Goal: Task Accomplishment & Management: Manage account settings

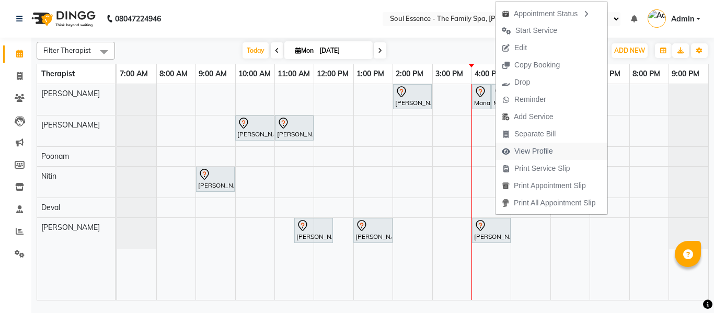
click at [535, 155] on span "View Profile" at bounding box center [533, 151] width 39 height 11
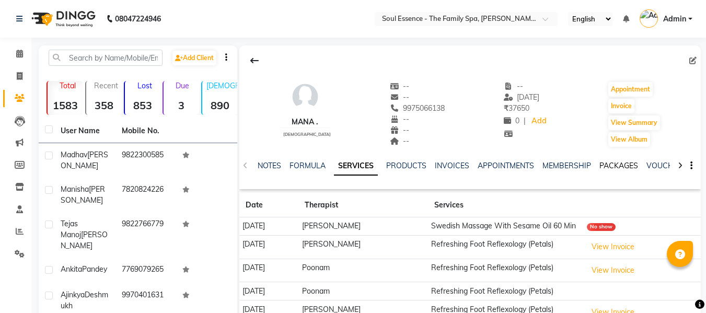
click at [617, 164] on link "PACKAGES" at bounding box center [618, 165] width 39 height 9
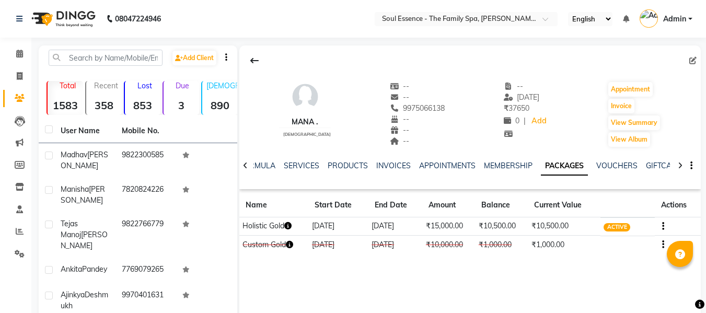
click at [246, 164] on icon at bounding box center [245, 165] width 5 height 7
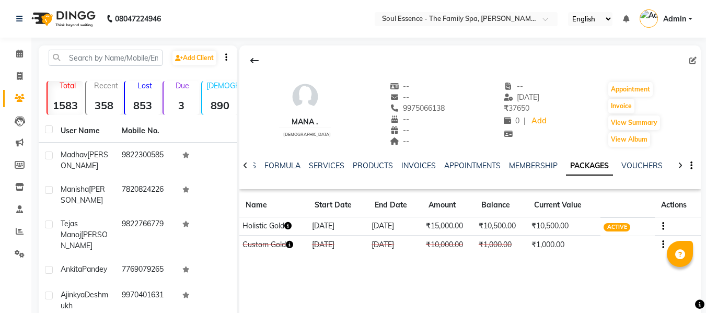
click at [246, 164] on icon at bounding box center [245, 165] width 5 height 7
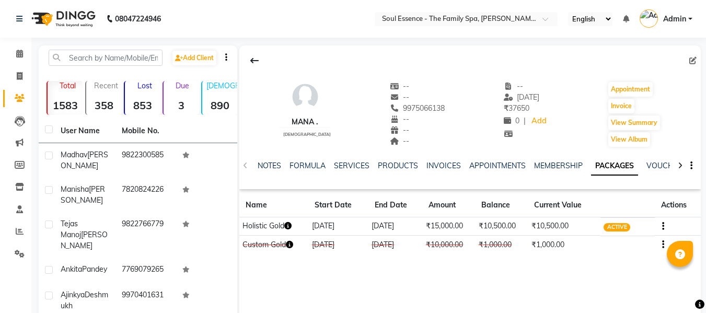
click at [246, 164] on div "NOTES FORMULA SERVICES PRODUCTS INVOICES APPOINTMENTS MEMBERSHIP PACKAGES VOUCH…" at bounding box center [469, 166] width 461 height 36
click at [245, 168] on div "NOTES FORMULA SERVICES PRODUCTS INVOICES APPOINTMENTS MEMBERSHIP PACKAGES VOUCH…" at bounding box center [469, 166] width 461 height 36
click at [267, 168] on link "NOTES" at bounding box center [270, 165] width 24 height 9
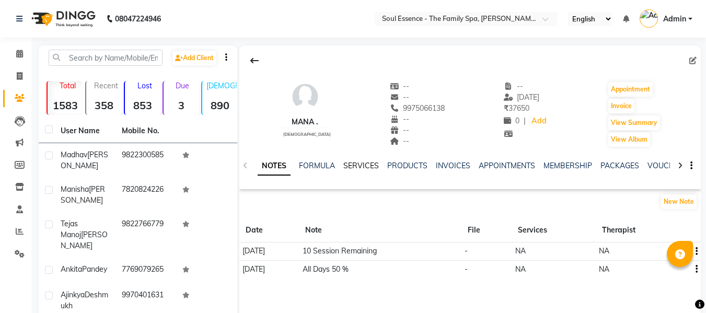
click at [361, 168] on link "SERVICES" at bounding box center [361, 165] width 36 height 9
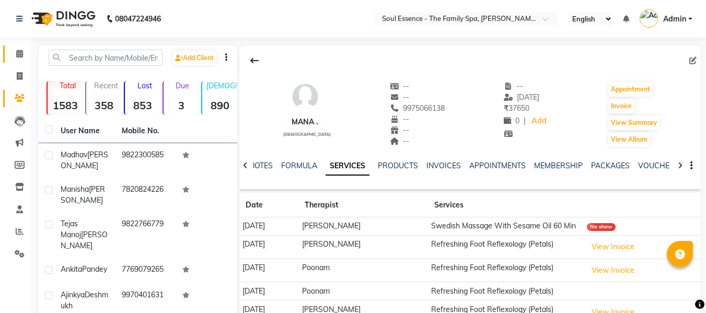
click at [16, 53] on icon at bounding box center [19, 54] width 7 height 8
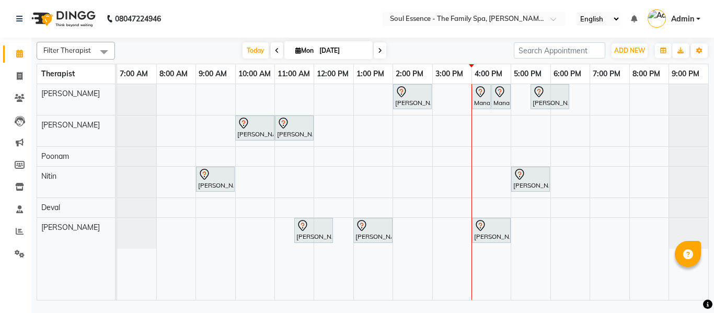
click at [383, 50] on span at bounding box center [380, 50] width 13 height 16
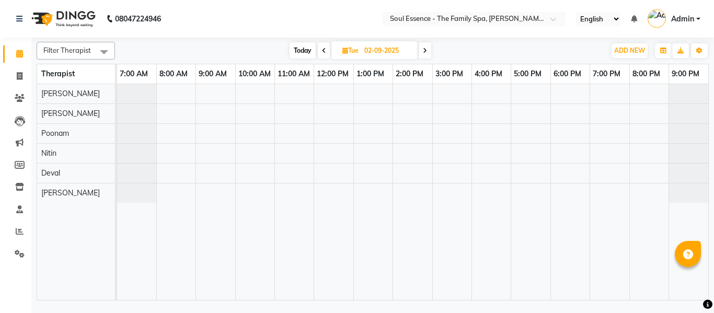
click at [293, 54] on span "Today" at bounding box center [302, 50] width 26 height 16
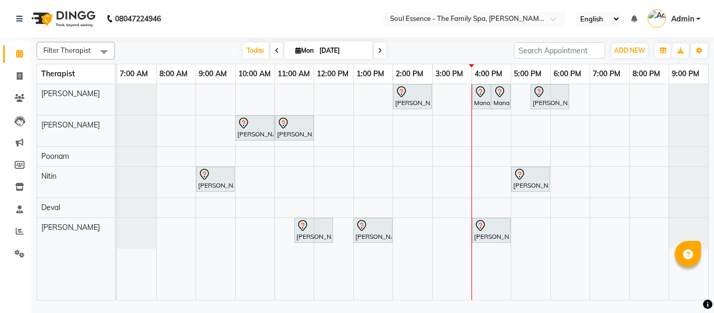
click at [381, 47] on span at bounding box center [380, 50] width 13 height 16
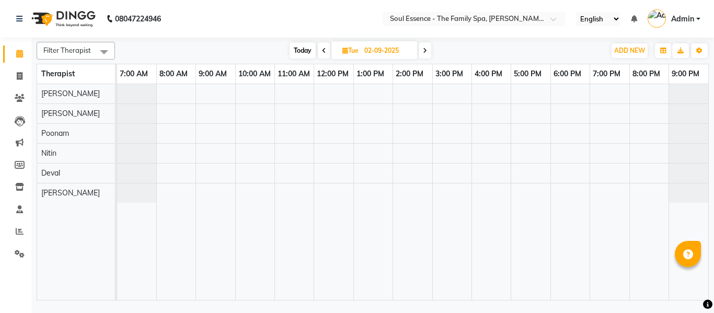
click at [300, 49] on span "Today" at bounding box center [302, 50] width 26 height 16
type input "[DATE]"
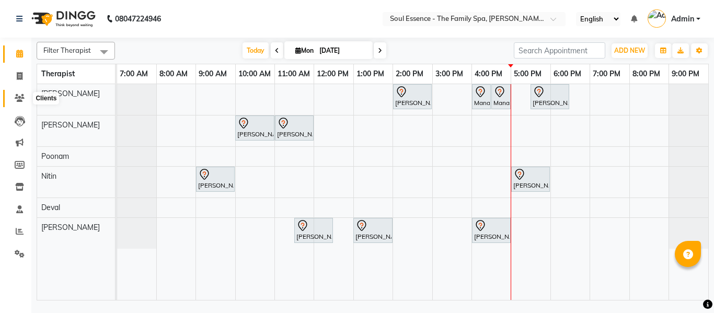
click at [26, 101] on span at bounding box center [19, 98] width 18 height 12
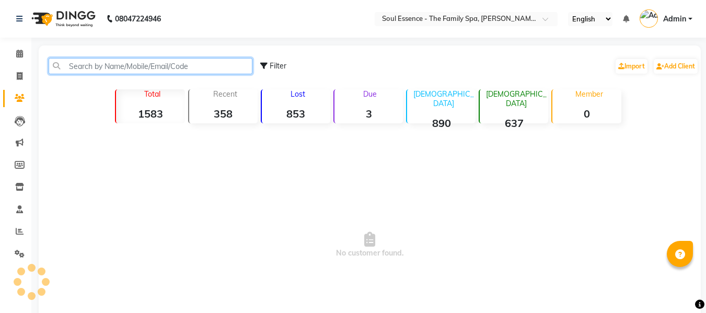
click at [75, 66] on input "text" at bounding box center [151, 66] width 204 height 16
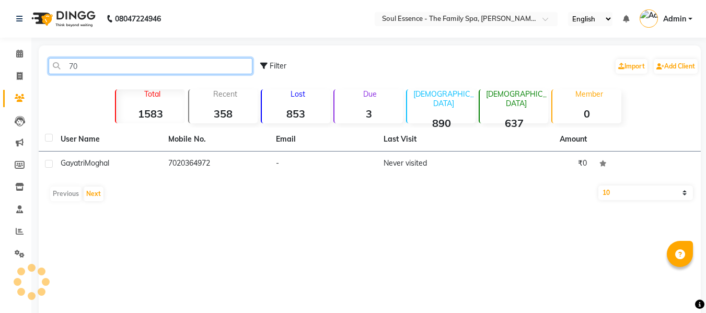
type input "7"
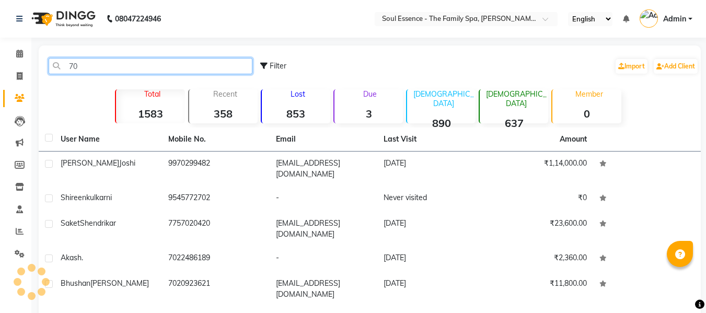
type input "7"
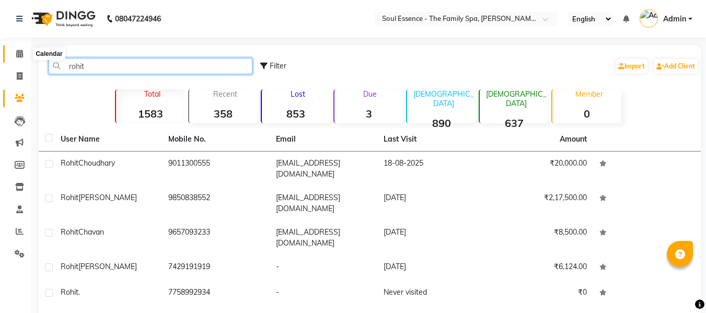
type input "rohit"
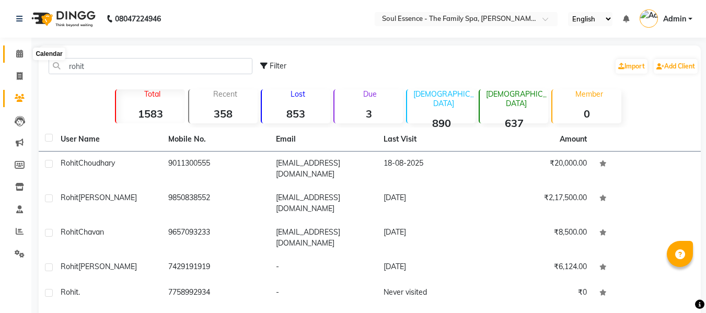
click at [20, 56] on icon at bounding box center [19, 54] width 7 height 8
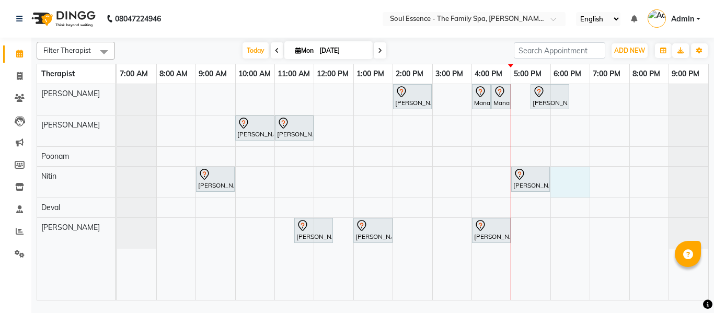
click at [572, 178] on div "[PERSON_NAME], TK06, 02:00 PM-03:00 PM, Swedish Massage With Sesame Oil 60 Min …" at bounding box center [412, 192] width 591 height 216
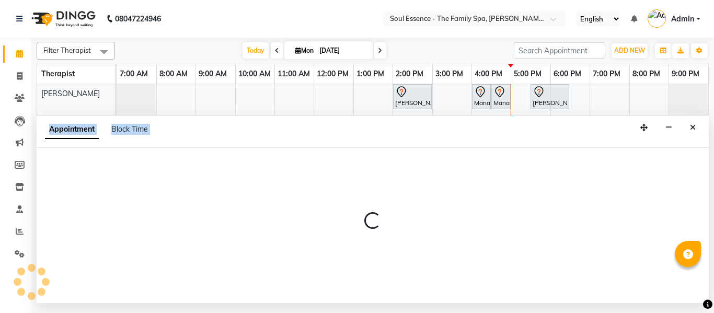
select select "70213"
select select "tentative"
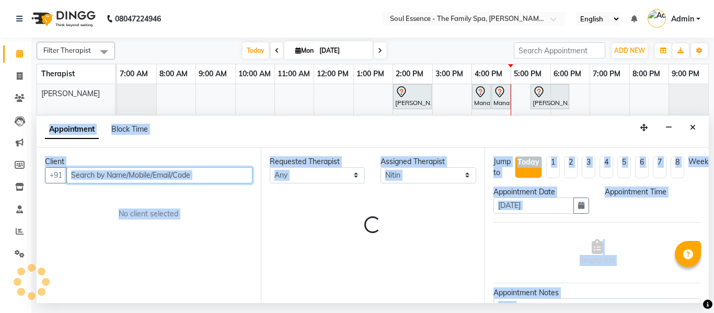
select select "1080"
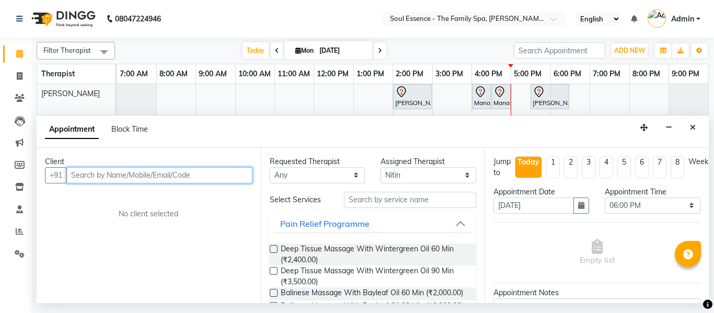
click at [114, 175] on input "text" at bounding box center [159, 175] width 186 height 16
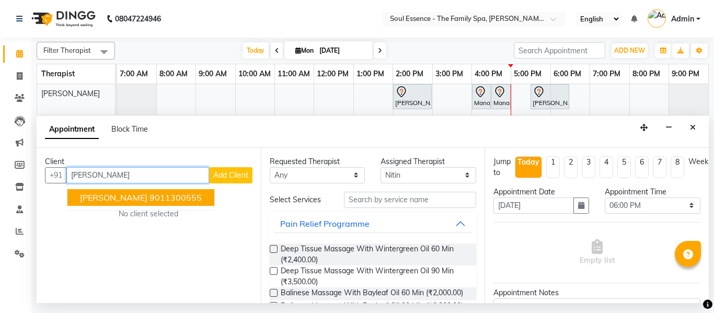
click at [160, 204] on button "[PERSON_NAME] 9011300555" at bounding box center [140, 197] width 147 height 17
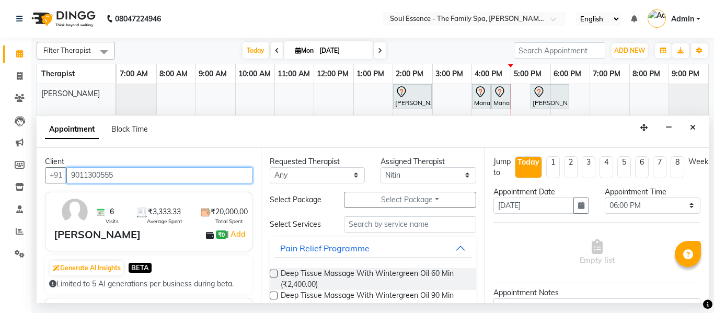
type input "9011300555"
click at [270, 273] on label at bounding box center [274, 274] width 8 height 8
click at [270, 273] on input "checkbox" at bounding box center [273, 274] width 7 height 7
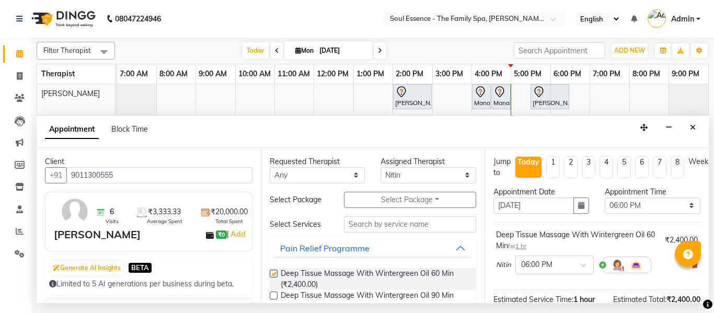
checkbox input "false"
click at [544, 261] on input "text" at bounding box center [544, 264] width 46 height 11
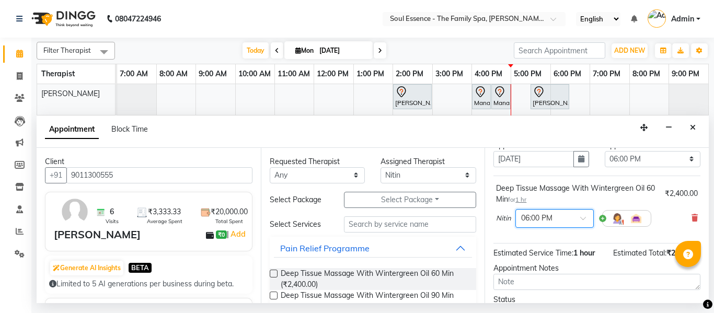
scroll to position [49, 0]
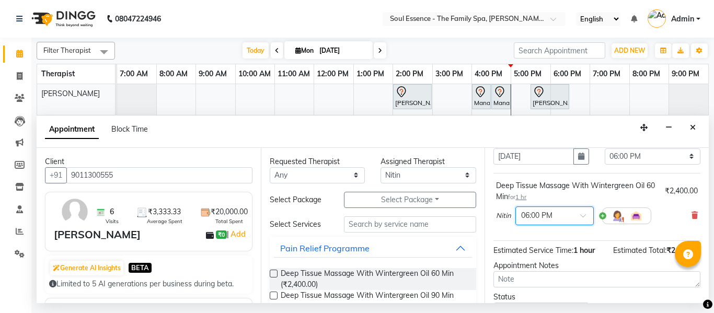
click at [550, 216] on input "text" at bounding box center [544, 215] width 46 height 11
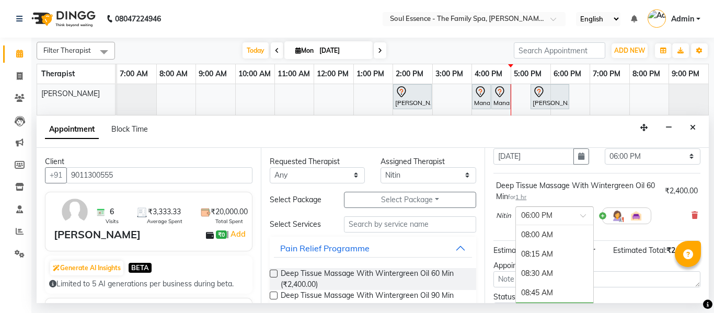
scroll to position [782, 0]
click at [537, 248] on div "06:15 PM" at bounding box center [554, 254] width 77 height 19
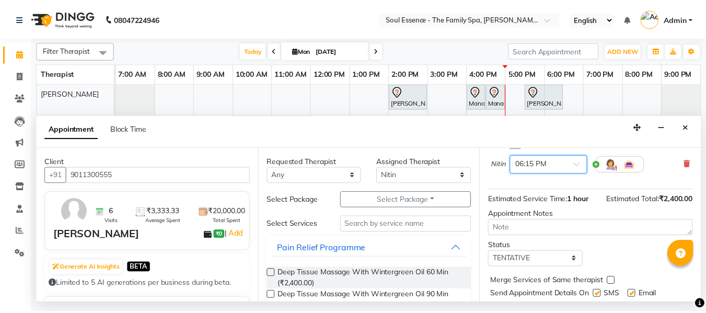
scroll to position [138, 0]
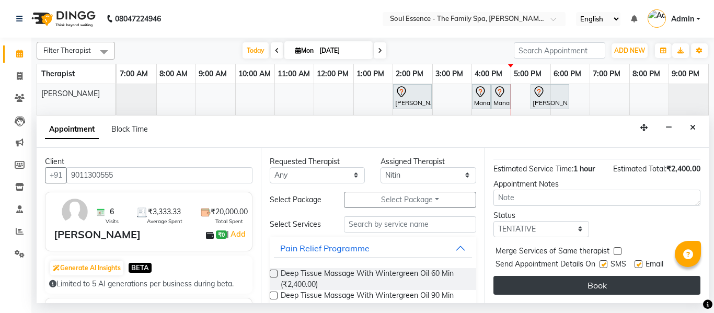
click at [587, 277] on button "Book" at bounding box center [596, 285] width 207 height 19
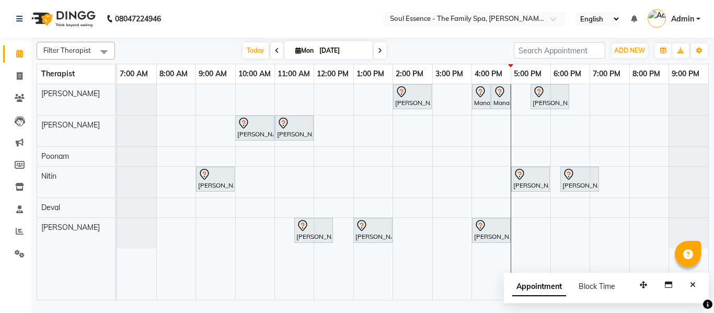
click at [694, 287] on icon "Close" at bounding box center [693, 284] width 6 height 7
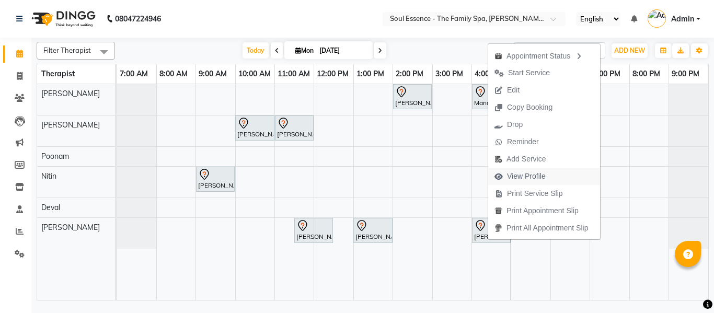
click at [526, 175] on span "View Profile" at bounding box center [526, 176] width 39 height 11
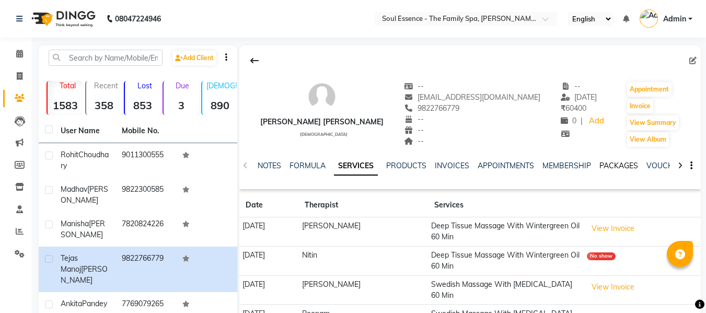
click at [618, 167] on link "PACKAGES" at bounding box center [618, 165] width 39 height 9
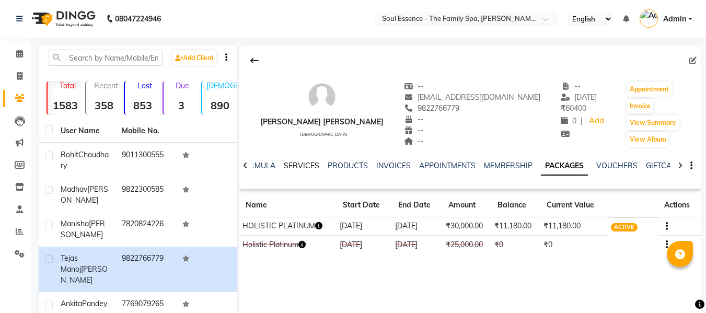
click at [298, 162] on link "SERVICES" at bounding box center [302, 165] width 36 height 9
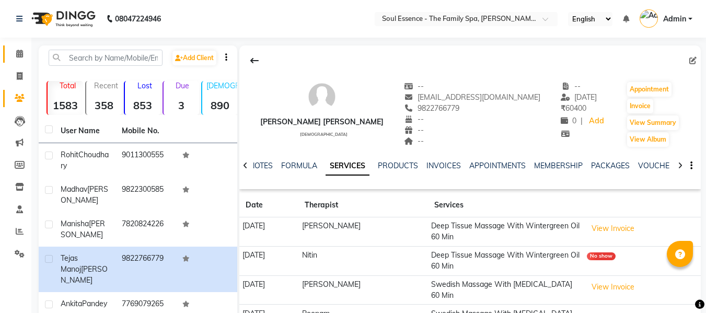
click at [22, 61] on link "Calendar" at bounding box center [15, 53] width 25 height 17
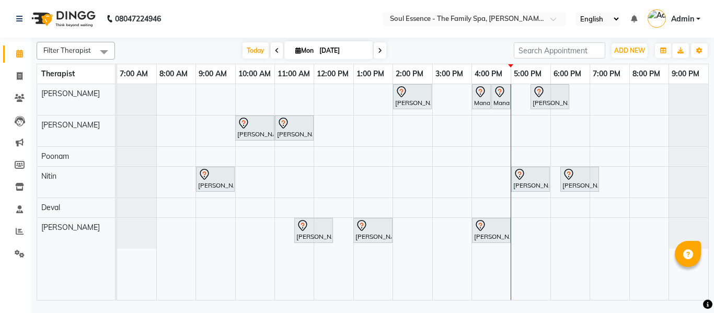
click at [324, 46] on input "[DATE]" at bounding box center [342, 51] width 52 height 16
select select "9"
select select "2025"
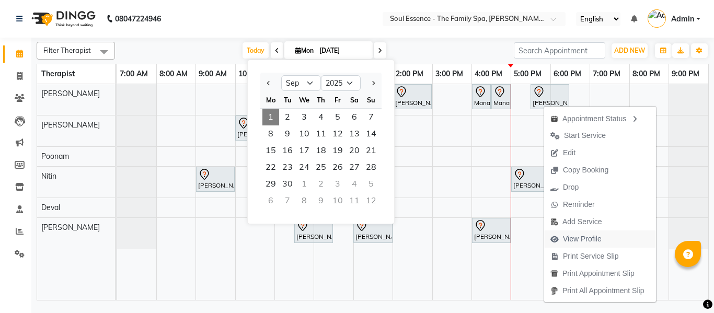
click at [590, 241] on span "View Profile" at bounding box center [582, 239] width 39 height 11
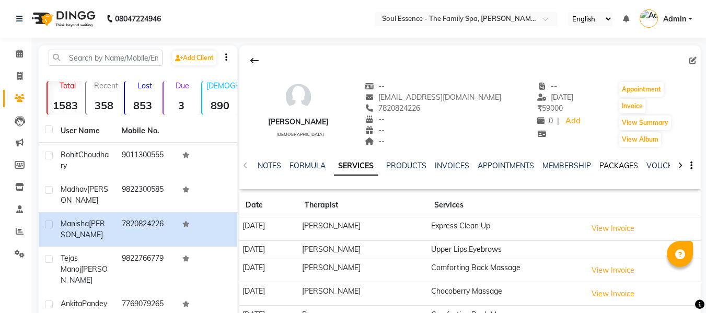
click at [628, 165] on link "PACKAGES" at bounding box center [618, 165] width 39 height 9
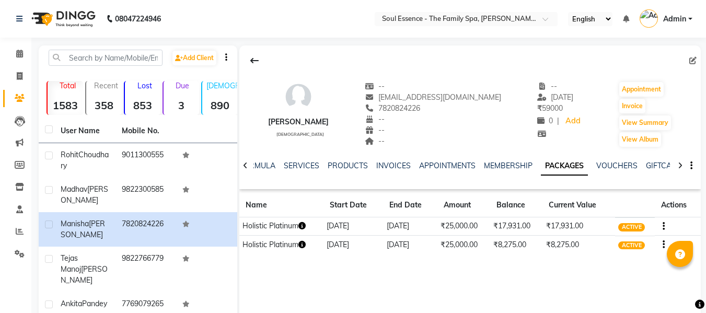
drag, startPoint x: 8, startPoint y: 39, endPoint x: 31, endPoint y: 48, distance: 24.5
click at [8, 39] on div "Calendar Invoice Clients Leads Marketing Members Inventory Staff Reports Settin…" at bounding box center [70, 258] width 141 height 456
click at [32, 51] on main "Add Client Total 1583 Recent 358 Lost 853 Due 3 [DEMOGRAPHIC_DATA] 890 [DEMOGRA…" at bounding box center [368, 273] width 675 height 456
click at [19, 51] on icon at bounding box center [19, 54] width 7 height 8
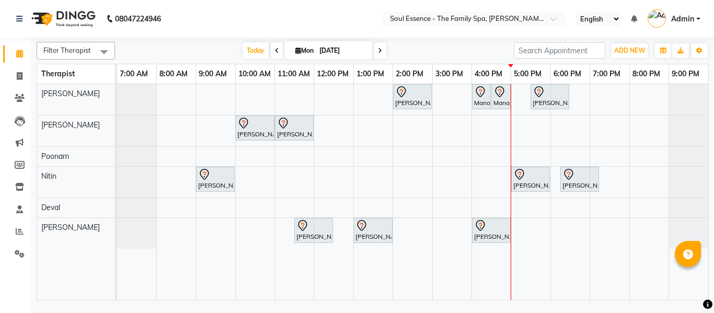
click at [381, 47] on span at bounding box center [380, 50] width 13 height 16
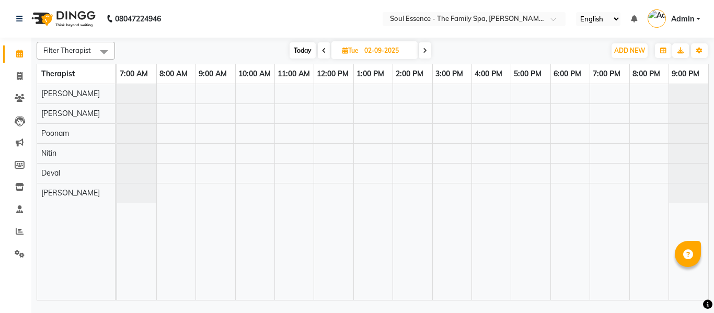
click at [319, 49] on span at bounding box center [324, 50] width 13 height 16
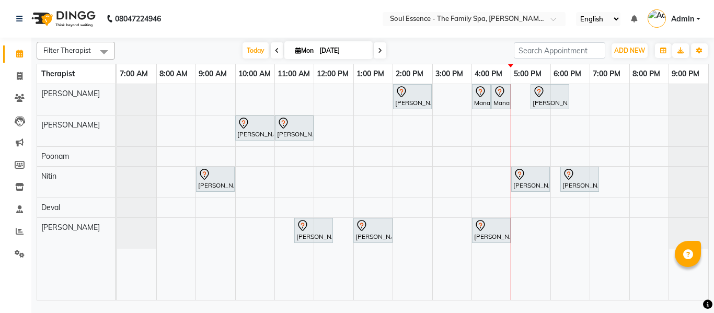
click at [378, 49] on icon at bounding box center [380, 51] width 4 height 6
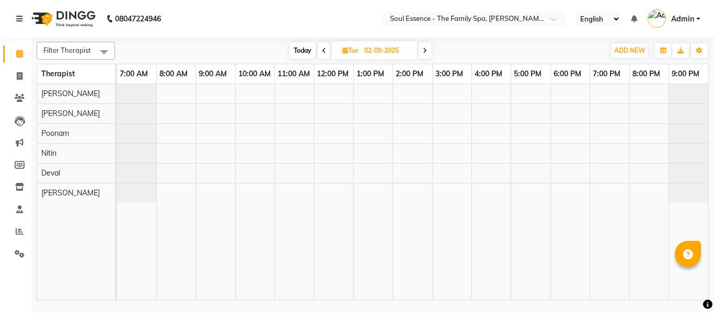
click at [309, 49] on span "Today" at bounding box center [302, 50] width 26 height 16
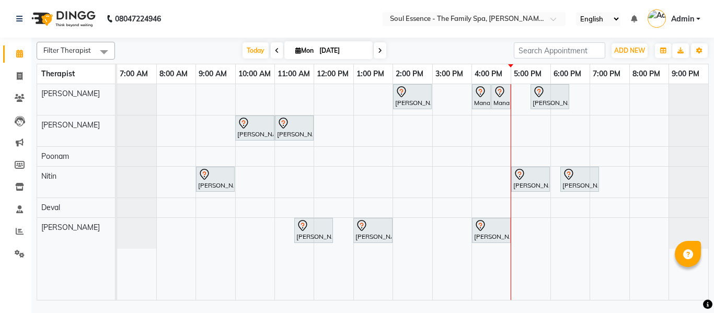
click at [385, 46] on span at bounding box center [380, 50] width 13 height 16
type input "02-09-2025"
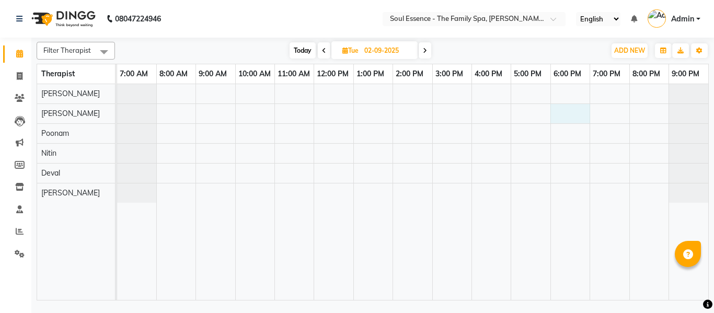
click at [562, 114] on div at bounding box center [412, 192] width 591 height 216
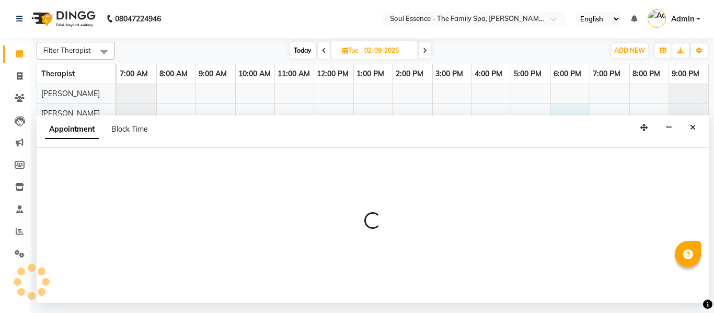
select select "12594"
select select "1080"
select select "tentative"
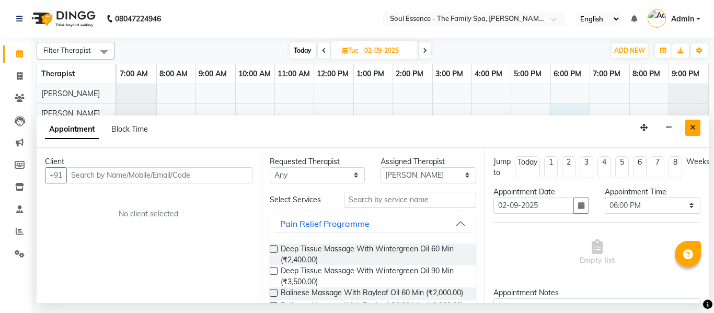
click at [691, 129] on icon "Close" at bounding box center [693, 127] width 6 height 7
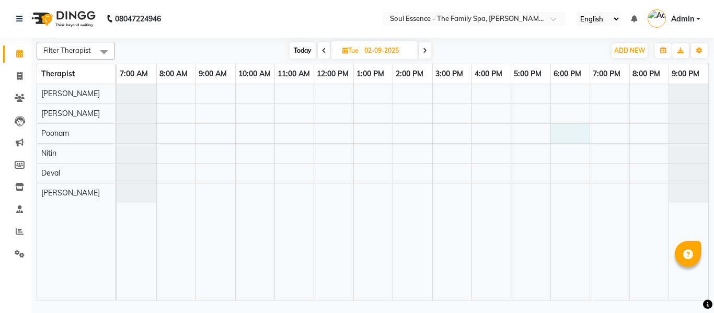
click at [576, 135] on div at bounding box center [412, 192] width 591 height 216
select select "45892"
select select "1080"
select select "tentative"
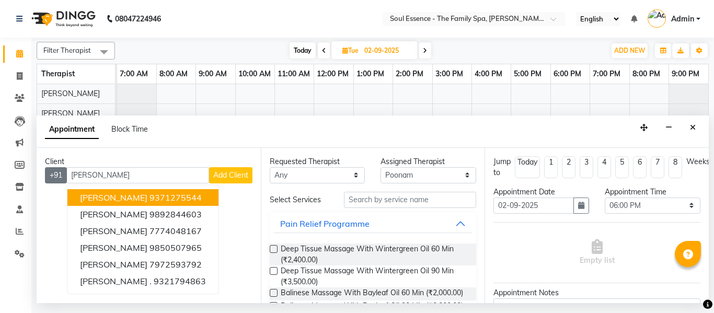
drag, startPoint x: 129, startPoint y: 178, endPoint x: 53, endPoint y: 167, distance: 76.6
click at [54, 176] on div "+[GEOGRAPHIC_DATA][PERSON_NAME][PERSON_NAME] 9371275544 [PERSON_NAME] 989284460…" at bounding box center [148, 175] width 207 height 16
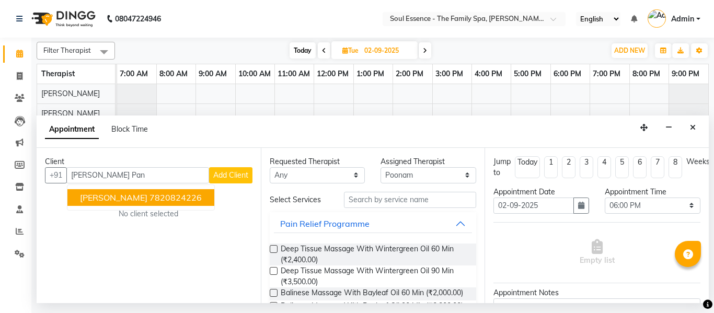
click at [76, 200] on button "[PERSON_NAME] 7820824226" at bounding box center [140, 197] width 147 height 17
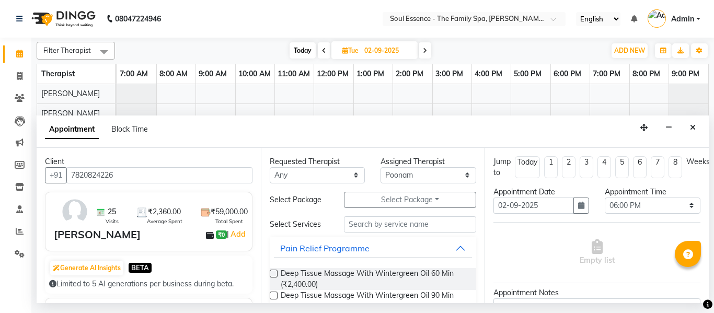
type input "7820824226"
click at [354, 227] on input "text" at bounding box center [410, 224] width 133 height 16
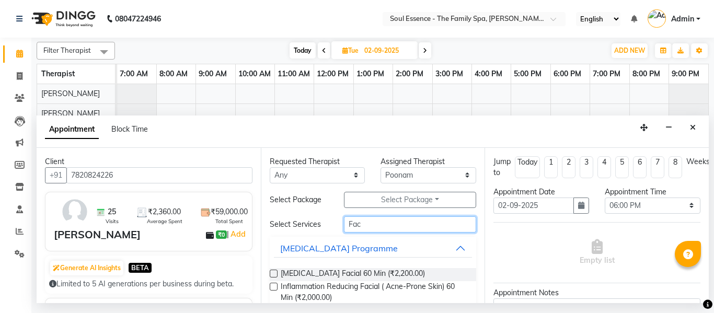
type input "Fac"
drag, startPoint x: 269, startPoint y: 279, endPoint x: 277, endPoint y: 272, distance: 10.8
click at [269, 279] on div "Requested Therapist Any Deval Gauri [PERSON_NAME] Poonam [PERSON_NAME] Assigned…" at bounding box center [373, 225] width 224 height 155
click at [277, 271] on div "[MEDICAL_DATA] Facial 60 Min (₹2,200.00)" at bounding box center [373, 274] width 207 height 13
click at [273, 276] on label at bounding box center [274, 274] width 8 height 8
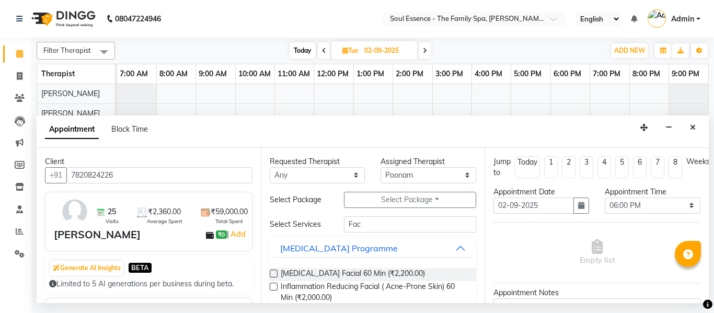
click at [273, 276] on input "checkbox" at bounding box center [273, 274] width 7 height 7
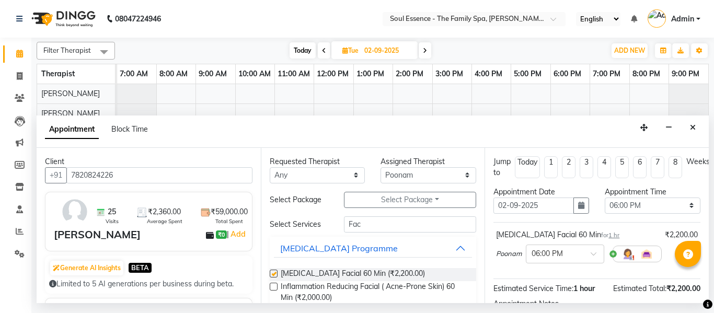
checkbox input "false"
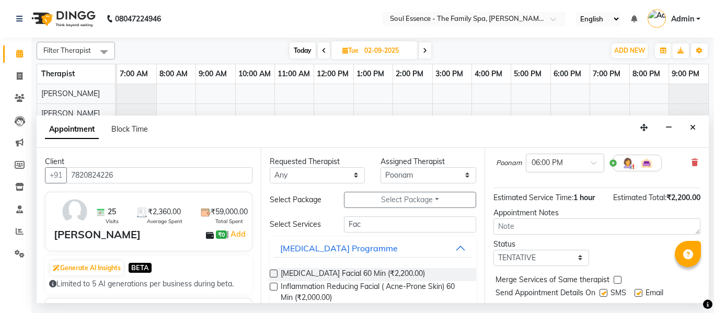
scroll to position [75, 0]
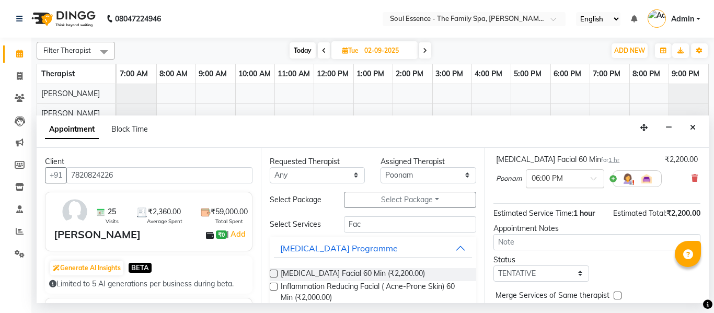
click at [566, 182] on input "text" at bounding box center [554, 177] width 46 height 11
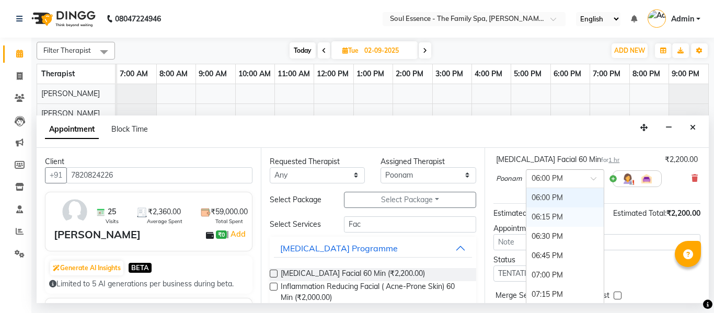
click at [550, 222] on div "06:15 PM" at bounding box center [564, 216] width 77 height 19
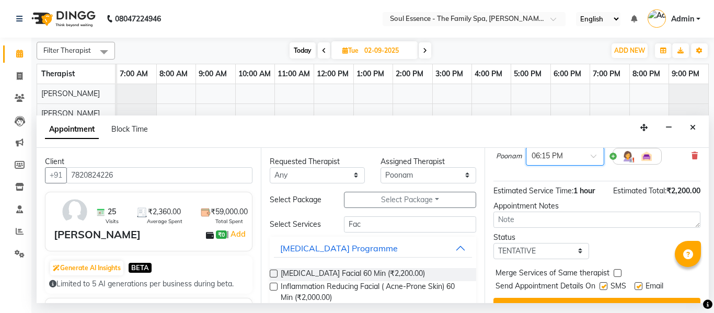
scroll to position [127, 0]
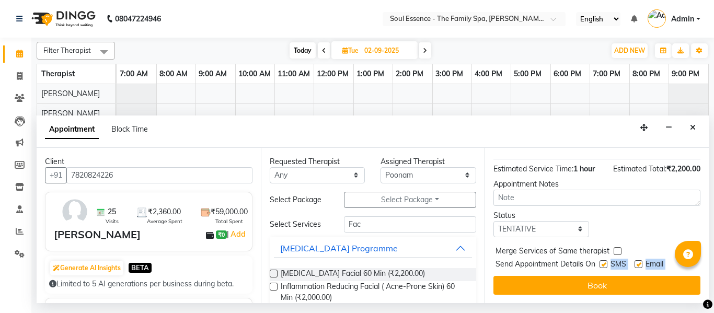
click at [599, 264] on div "Jump to [DATE] 1 2 3 4 5 6 7 8 Weeks Appointment Date [DATE] Appointment Time S…" at bounding box center [596, 225] width 224 height 155
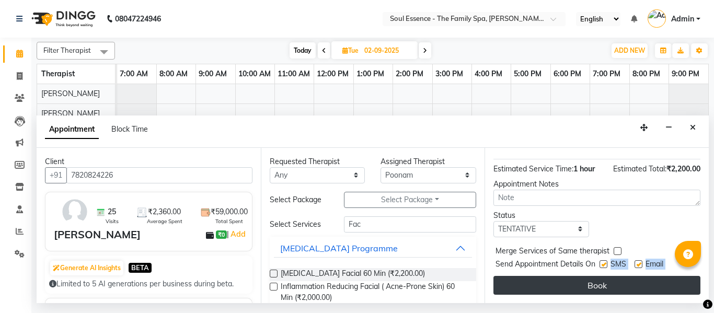
click at [602, 276] on button "Book" at bounding box center [596, 285] width 207 height 19
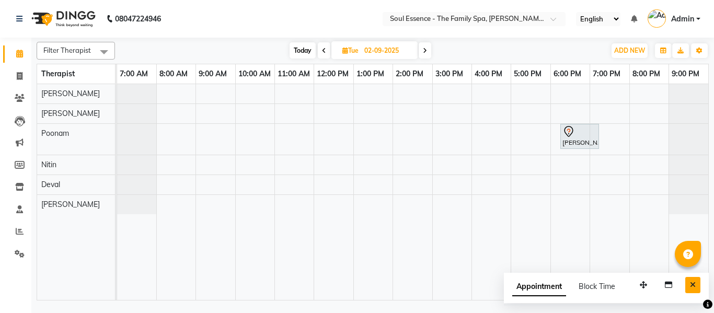
click at [692, 288] on icon "Close" at bounding box center [693, 284] width 6 height 7
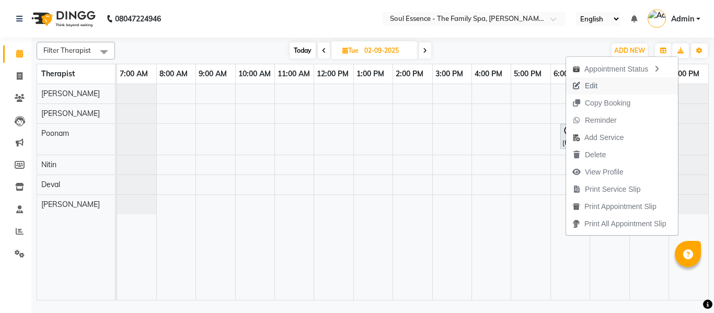
click at [596, 84] on span "Edit" at bounding box center [591, 85] width 13 height 11
select select "tentative"
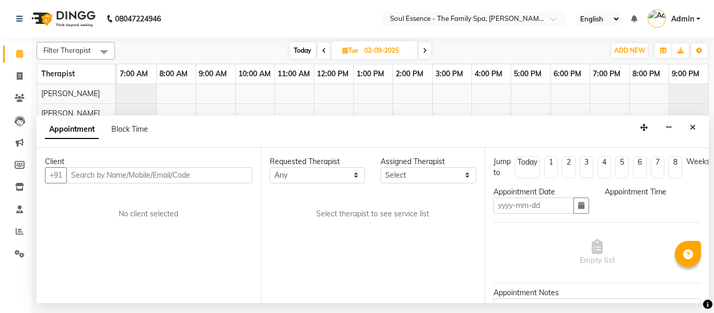
type input "02-09-2025"
select select "1095"
select select "45892"
select select "1188"
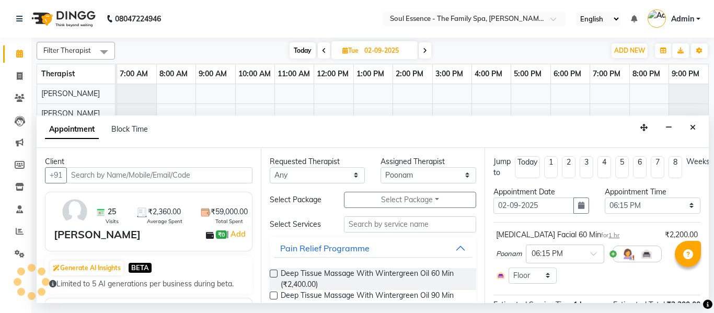
click at [390, 185] on div "Requested Therapist Any Deval Gauri [PERSON_NAME] Poonam [PERSON_NAME] Assigned…" at bounding box center [373, 225] width 224 height 155
drag, startPoint x: 412, startPoint y: 177, endPoint x: 420, endPoint y: 174, distance: 8.4
click at [412, 177] on select "Select Deval [PERSON_NAME] [PERSON_NAME]" at bounding box center [428, 175] width 96 height 16
select select "12594"
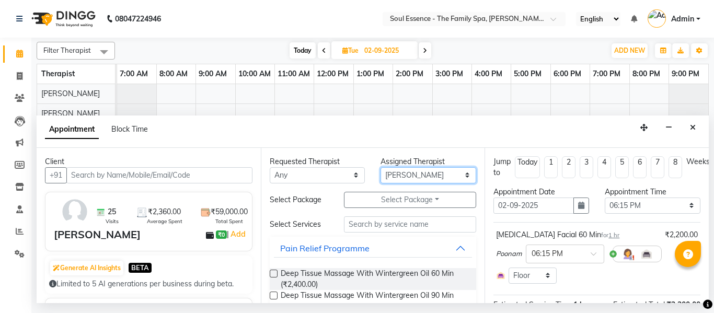
click at [380, 167] on select "Select Deval [PERSON_NAME] [PERSON_NAME]" at bounding box center [428, 175] width 96 height 16
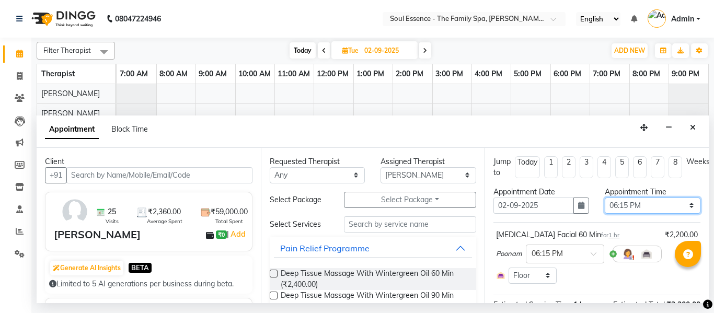
click at [634, 203] on select "Select 08:00 AM 08:15 AM 08:30 AM 08:45 AM 09:00 AM 09:15 AM 09:30 AM 09:45 AM …" at bounding box center [653, 206] width 96 height 16
select select "1110"
click at [605, 198] on select "Select 08:00 AM 08:15 AM 08:30 AM 08:45 AM 09:00 AM 09:15 AM 09:30 AM 09:45 AM …" at bounding box center [653, 206] width 96 height 16
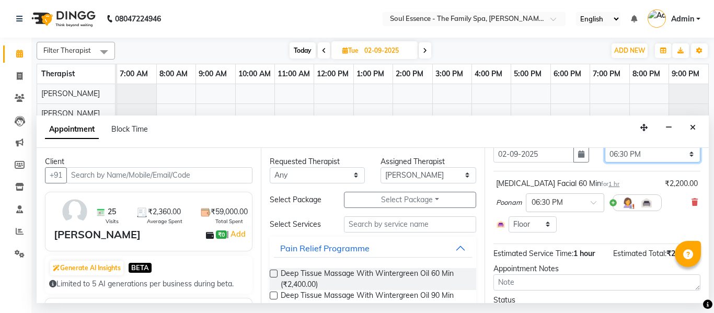
scroll to position [105, 0]
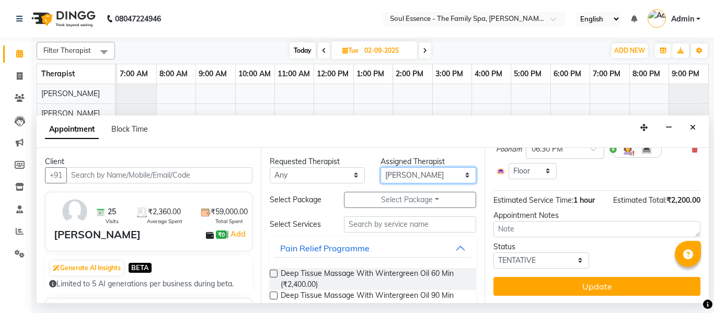
click at [412, 175] on select "Select Deval [PERSON_NAME] [PERSON_NAME]" at bounding box center [428, 175] width 96 height 16
select select "70213"
click at [380, 167] on select "Select Deval [PERSON_NAME] [PERSON_NAME]" at bounding box center [428, 175] width 96 height 16
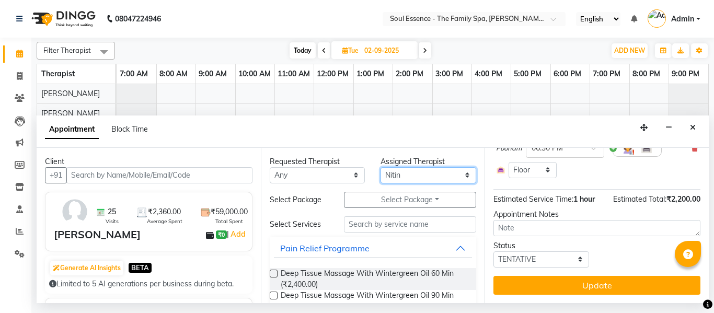
scroll to position [113, 0]
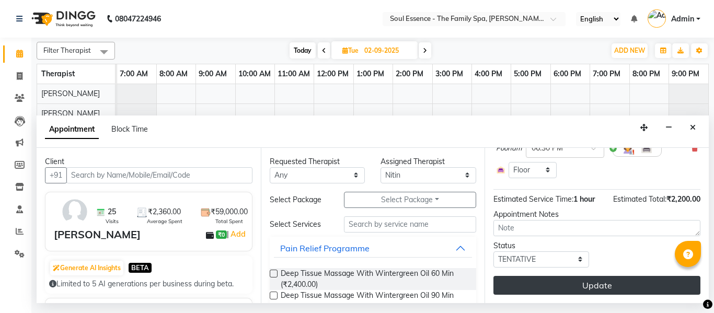
click at [606, 269] on div "Jump to [DATE] 1 2 3 4 5 6 7 8 Weeks Appointment Date [DATE] Appointment Time S…" at bounding box center [596, 225] width 224 height 155
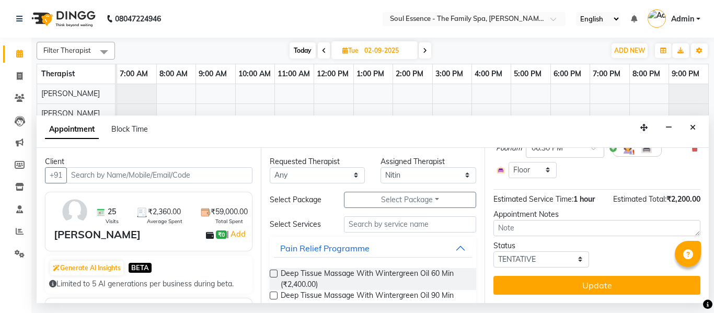
click at [606, 276] on button "Update" at bounding box center [596, 285] width 207 height 19
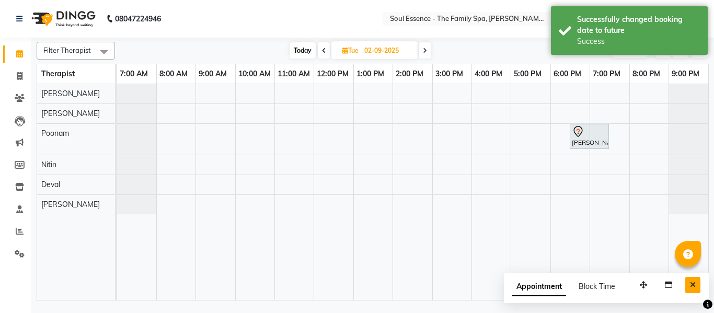
click at [693, 279] on button "Close" at bounding box center [692, 285] width 15 height 16
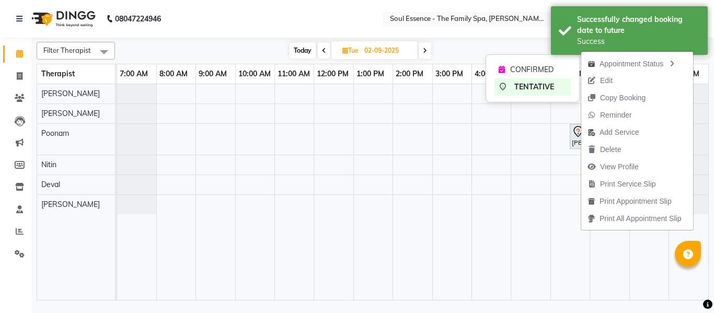
click at [605, 82] on span "Edit" at bounding box center [606, 80] width 13 height 11
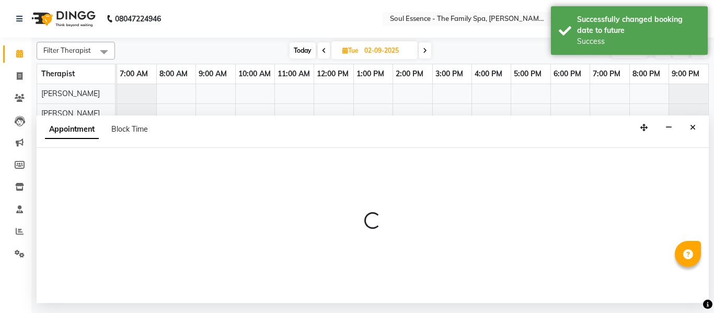
select select "tentative"
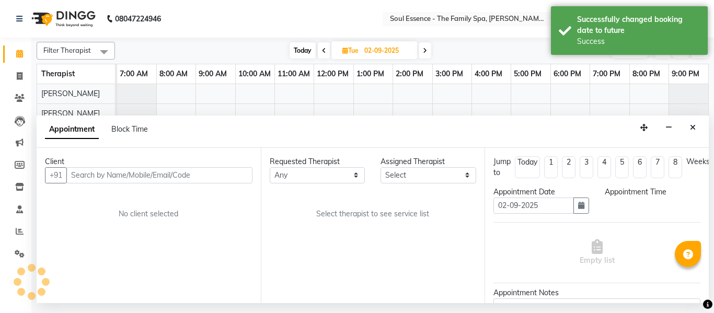
select select "45892"
select select "1110"
select select "1188"
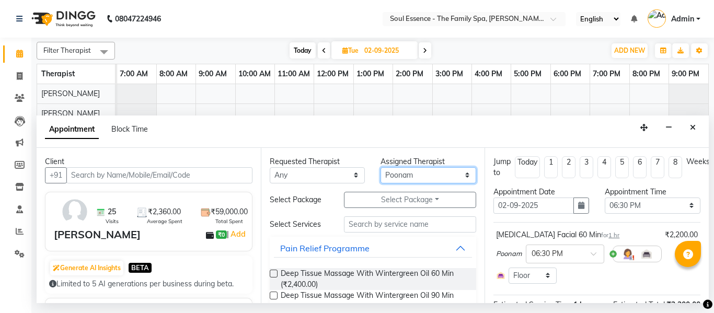
click at [416, 177] on select "Select Deval [PERSON_NAME] [PERSON_NAME]" at bounding box center [428, 175] width 96 height 16
select select "66088"
click at [380, 167] on select "Select Deval [PERSON_NAME] [PERSON_NAME]" at bounding box center [428, 175] width 96 height 16
drag, startPoint x: 271, startPoint y: 272, endPoint x: 279, endPoint y: 272, distance: 7.3
click at [271, 272] on label at bounding box center [274, 274] width 8 height 8
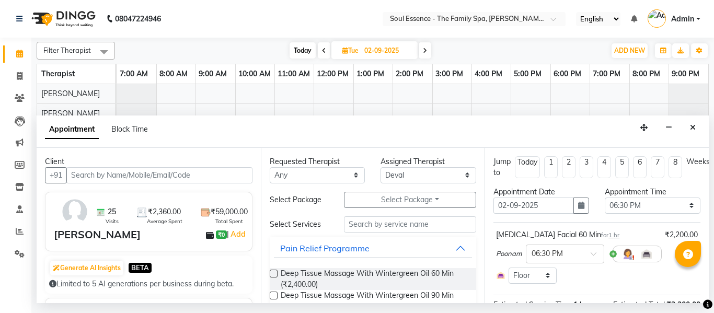
click at [271, 272] on input "checkbox" at bounding box center [273, 274] width 7 height 7
checkbox input "false"
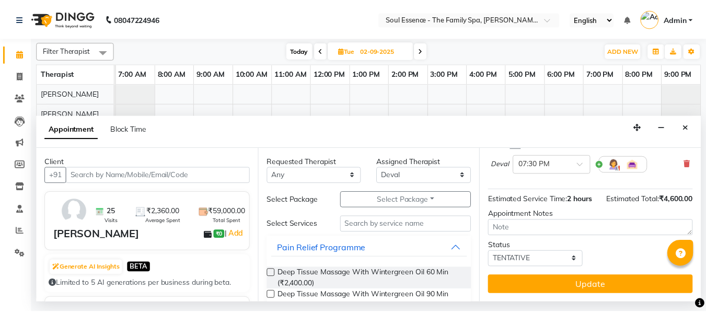
scroll to position [183, 0]
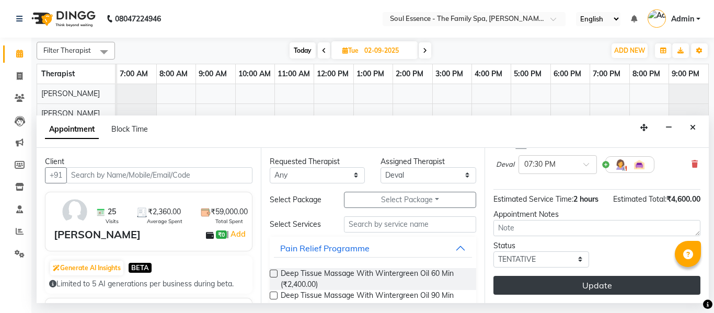
click at [584, 280] on button "Update" at bounding box center [596, 285] width 207 height 19
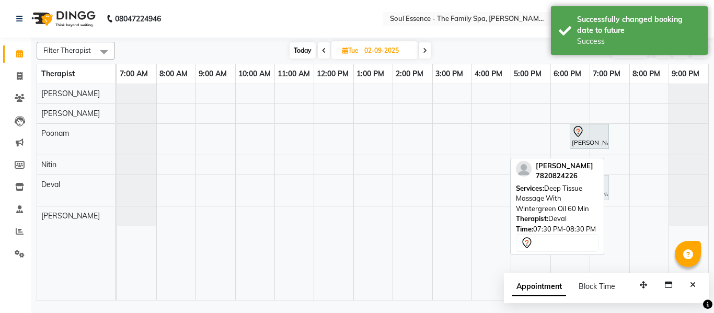
drag, startPoint x: 629, startPoint y: 196, endPoint x: 587, endPoint y: 188, distance: 42.6
click at [587, 188] on div "Filter Therapist Select All [PERSON_NAME] [PERSON_NAME] Nitin [PERSON_NAME] [DA…" at bounding box center [373, 169] width 672 height 263
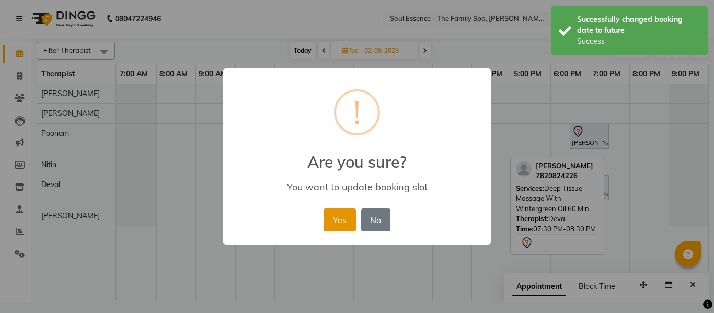
click at [330, 212] on button "Yes" at bounding box center [339, 219] width 32 height 23
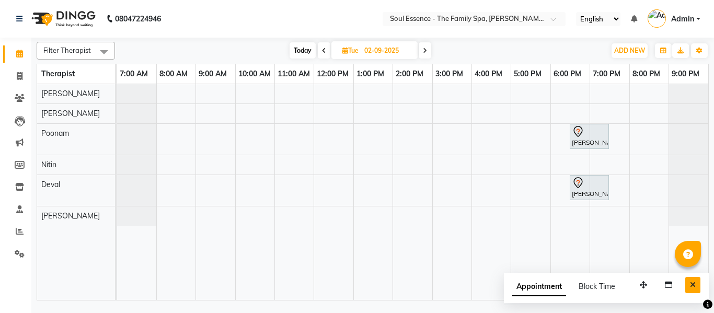
click at [690, 285] on button "Close" at bounding box center [692, 285] width 15 height 16
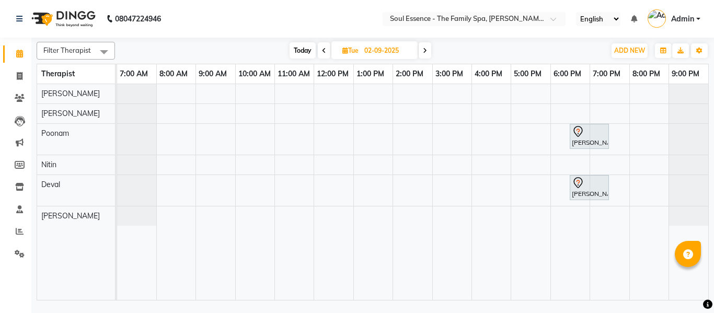
drag, startPoint x: 294, startPoint y: 41, endPoint x: 303, endPoint y: 48, distance: 11.6
click at [293, 41] on div "Filter Therapist Select All [PERSON_NAME] [PERSON_NAME] Nitin [PERSON_NAME] [DA…" at bounding box center [373, 169] width 672 height 263
click at [306, 49] on span "Today" at bounding box center [302, 50] width 26 height 16
type input "[DATE]"
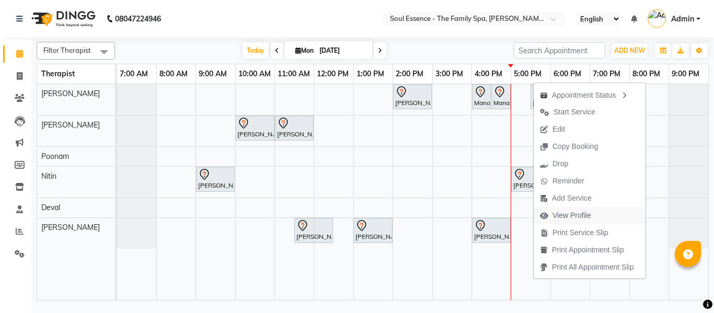
click at [590, 215] on span "View Profile" at bounding box center [571, 215] width 39 height 11
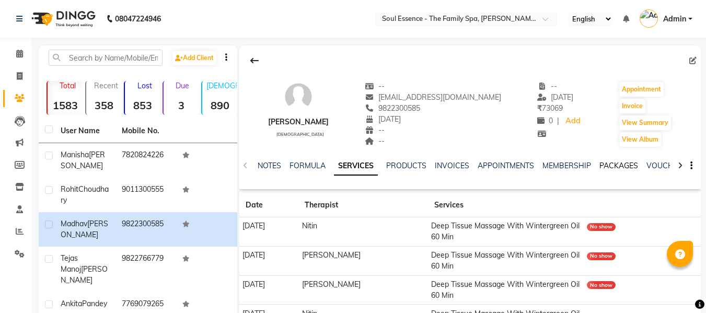
click at [627, 164] on link "PACKAGES" at bounding box center [618, 165] width 39 height 9
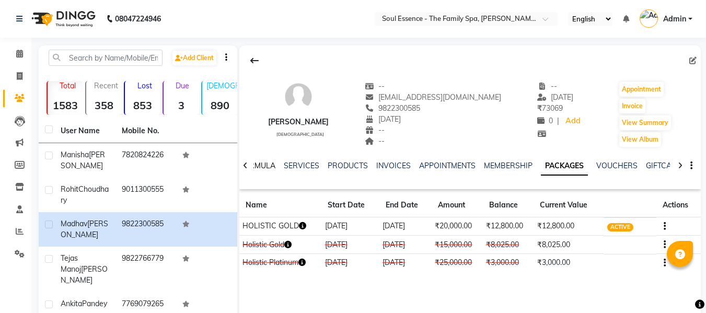
click at [266, 164] on link "FORMULA" at bounding box center [257, 165] width 36 height 9
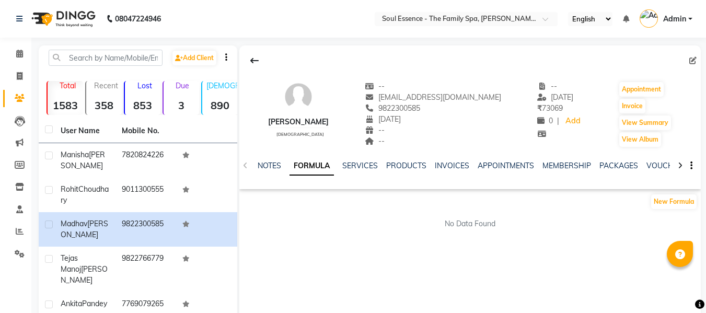
click at [424, 113] on div "9822300585" at bounding box center [433, 108] width 136 height 11
click at [420, 107] on span "9822300585" at bounding box center [392, 107] width 55 height 9
copy span "9822300585"
click at [263, 161] on link "NOTES" at bounding box center [270, 165] width 24 height 9
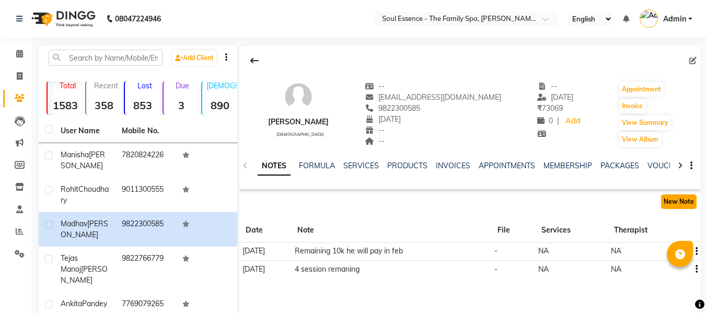
click at [669, 203] on button "New Note" at bounding box center [679, 201] width 36 height 15
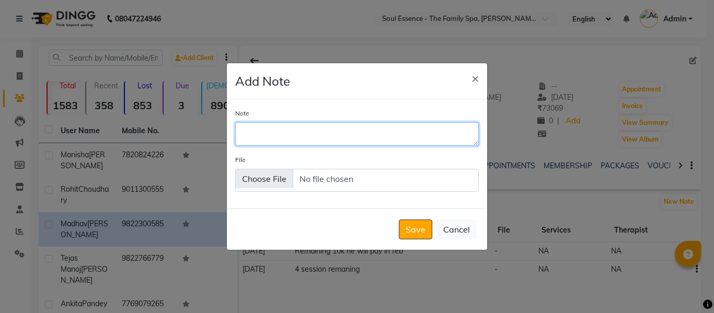
click at [311, 140] on textarea "Note" at bounding box center [356, 133] width 243 height 23
type textarea "8 Session are remaining"
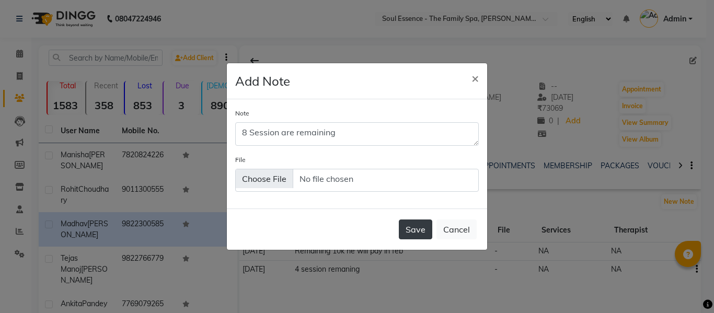
click at [400, 231] on button "Save" at bounding box center [415, 229] width 33 height 20
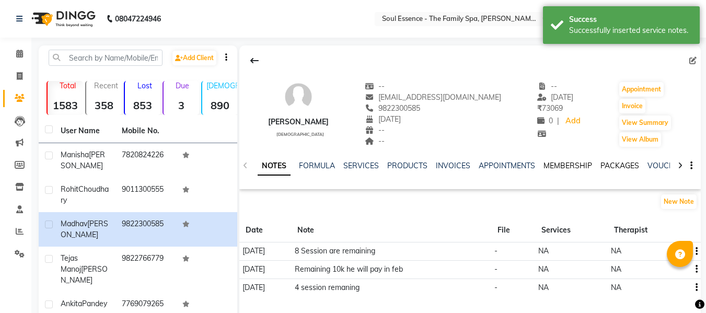
drag, startPoint x: 574, startPoint y: 166, endPoint x: 598, endPoint y: 163, distance: 24.3
click at [574, 166] on link "MEMBERSHIP" at bounding box center [567, 165] width 49 height 9
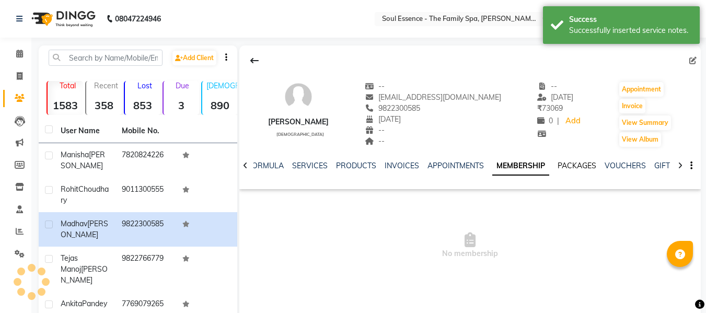
click at [560, 165] on link "PACKAGES" at bounding box center [577, 165] width 39 height 9
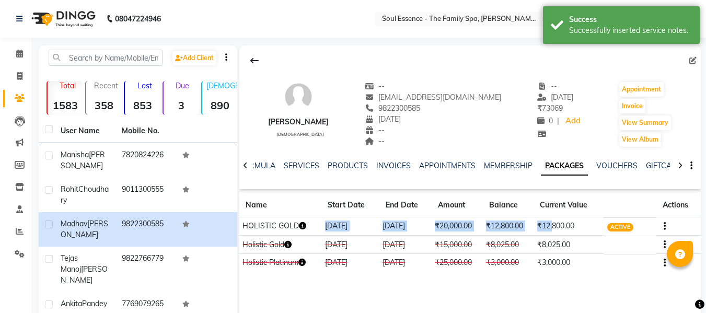
drag, startPoint x: 323, startPoint y: 227, endPoint x: 555, endPoint y: 222, distance: 232.0
click at [555, 222] on tr "HOLISTIC GOLD [DATE] [DATE] ₹20,000.00 ₹12,800.00 ₹12,800.00 ACTIVE" at bounding box center [469, 226] width 461 height 18
click at [593, 219] on td "₹12,800.00" at bounding box center [569, 226] width 70 height 18
click at [337, 171] on div "NOTES FORMULA SERVICES PRODUCTS INVOICES APPOINTMENTS MEMBERSHIP PACKAGES VOUCH…" at bounding box center [458, 169] width 400 height 19
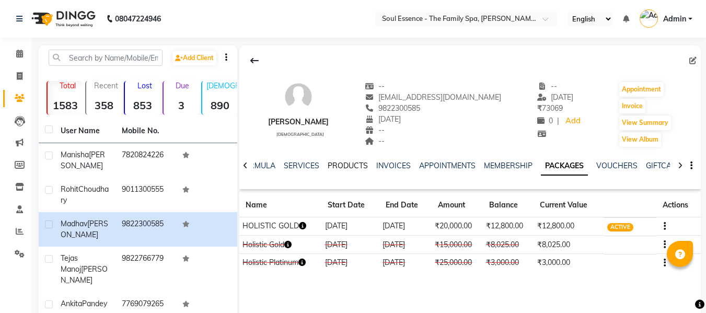
click at [340, 164] on link "PRODUCTS" at bounding box center [348, 165] width 40 height 9
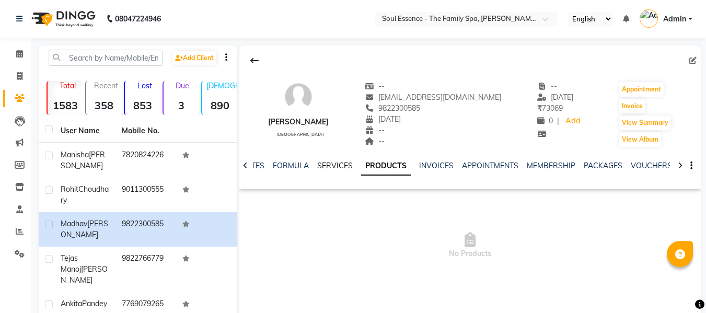
click at [323, 161] on link "SERVICES" at bounding box center [335, 165] width 36 height 9
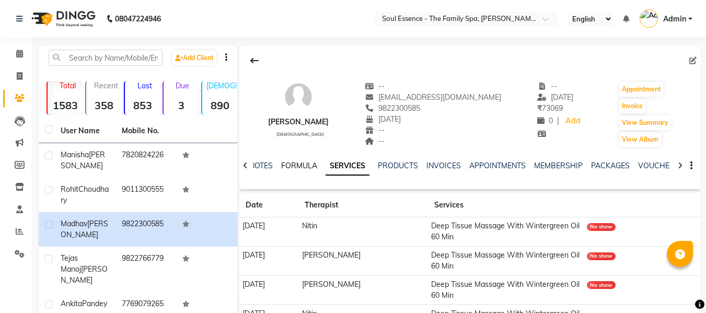
click at [300, 167] on link "FORMULA" at bounding box center [299, 165] width 36 height 9
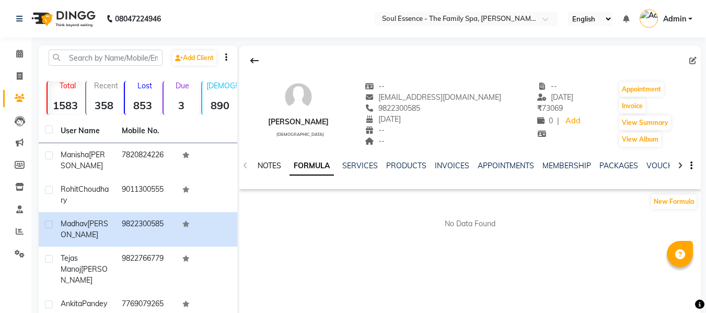
click at [279, 167] on link "NOTES" at bounding box center [270, 165] width 24 height 9
